Goal: Check status: Check status

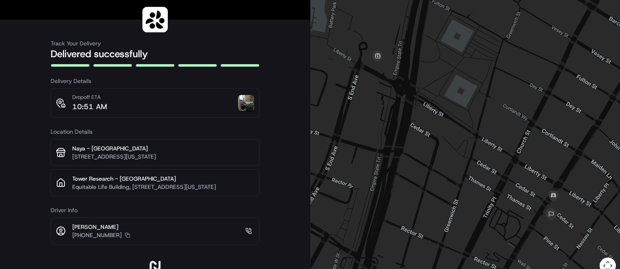
click at [244, 106] on img at bounding box center [246, 103] width 16 height 16
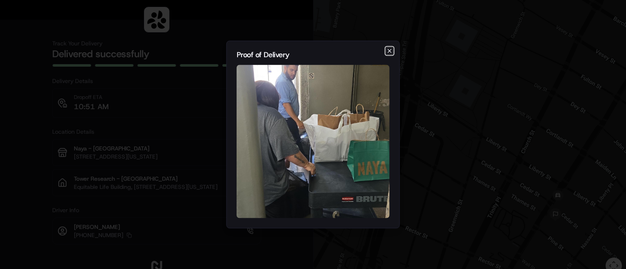
click at [389, 52] on icon "button" at bounding box center [390, 51] width 7 height 7
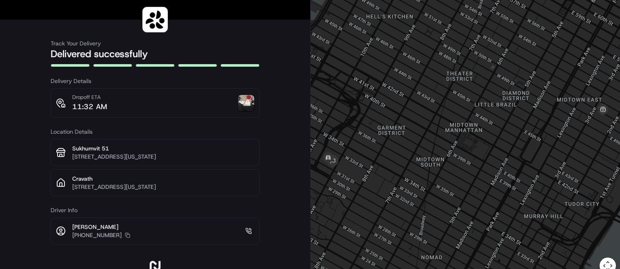
click at [243, 100] on img at bounding box center [246, 103] width 16 height 16
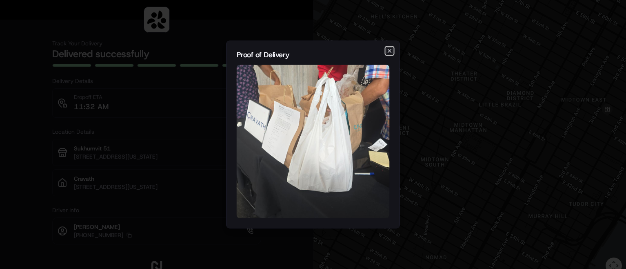
click at [388, 52] on icon "button" at bounding box center [389, 50] width 3 height 3
